Goal: Find specific page/section: Find specific page/section

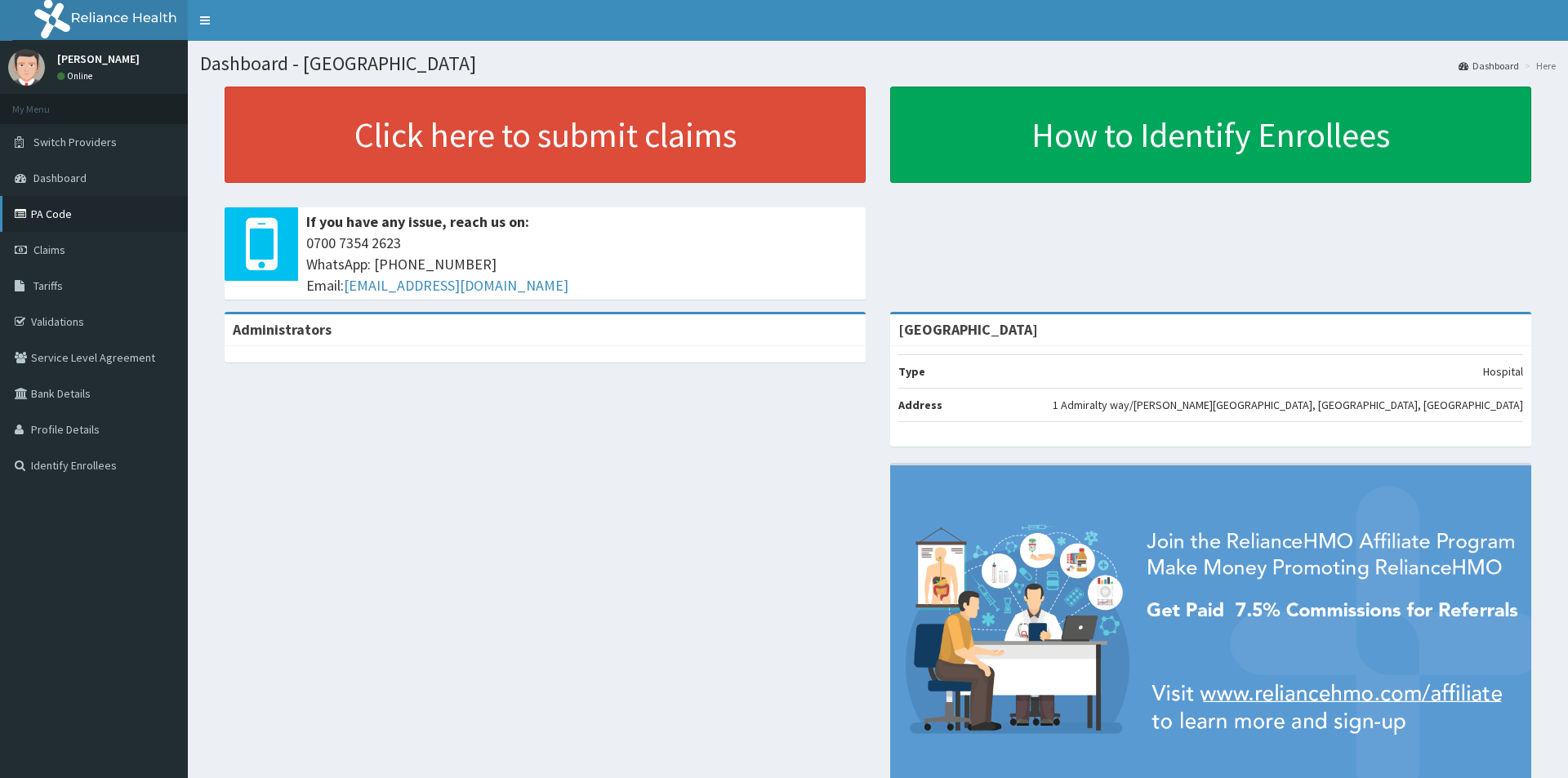
click at [84, 218] on link "PA Code" at bounding box center [94, 213] width 187 height 35
click at [60, 211] on link "PA Code" at bounding box center [94, 213] width 187 height 35
click at [70, 221] on link "PA Code" at bounding box center [94, 213] width 187 height 35
click at [106, 217] on link "PA Code" at bounding box center [94, 213] width 187 height 35
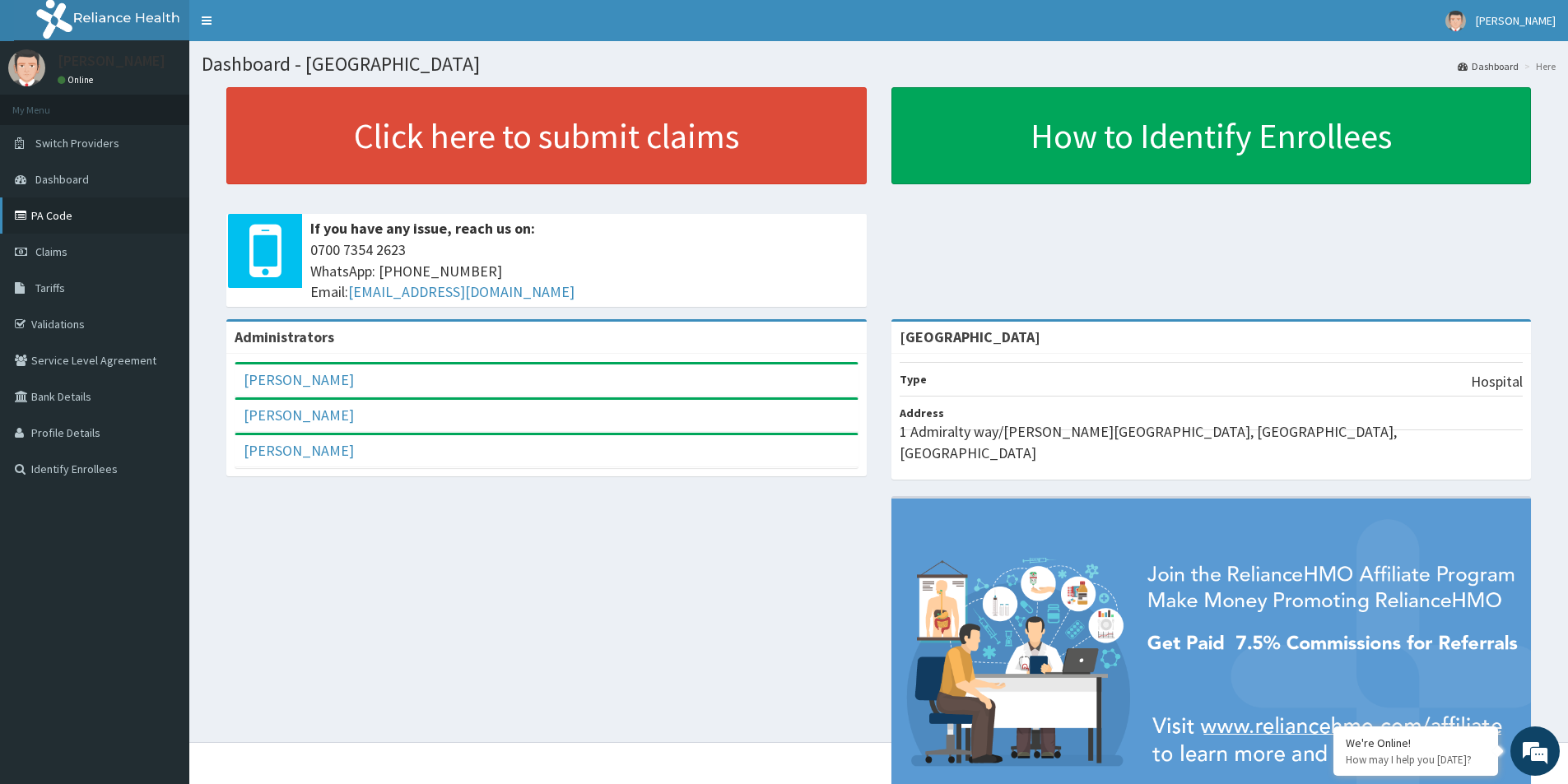
click at [77, 212] on link "PA Code" at bounding box center [94, 215] width 189 height 36
